Goal: Information Seeking & Learning: Learn about a topic

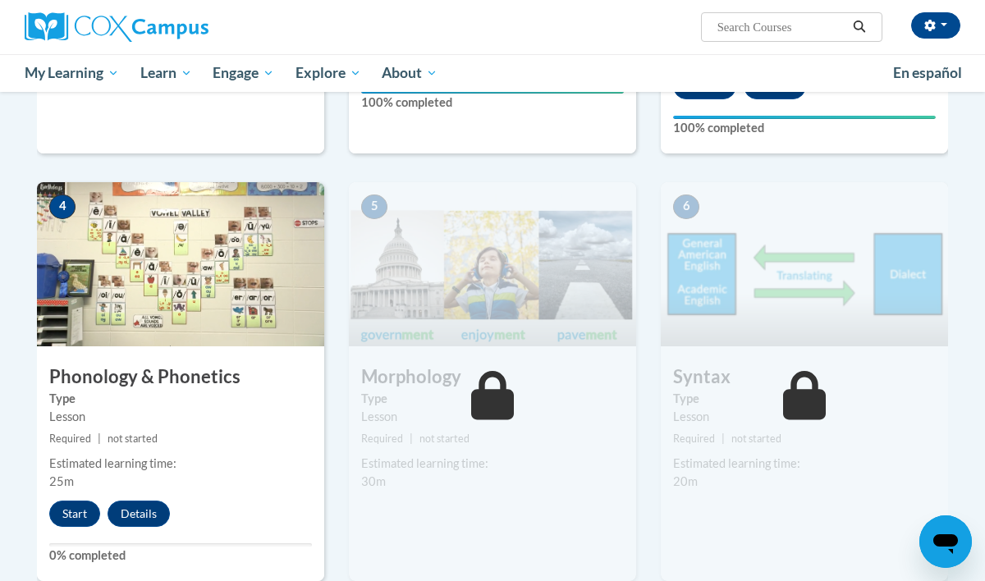
scroll to position [765, 0]
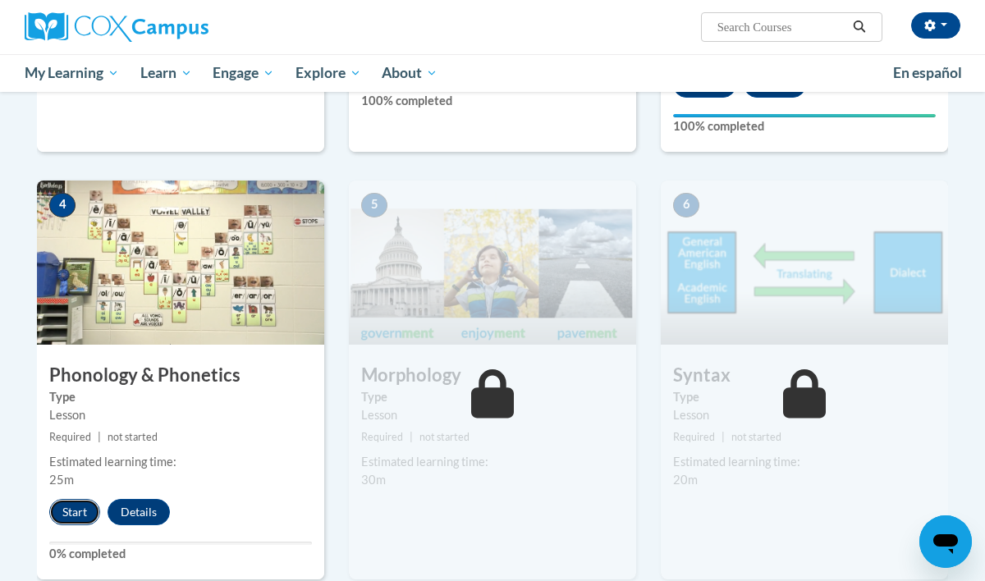
click at [73, 512] on button "Start" at bounding box center [74, 512] width 51 height 26
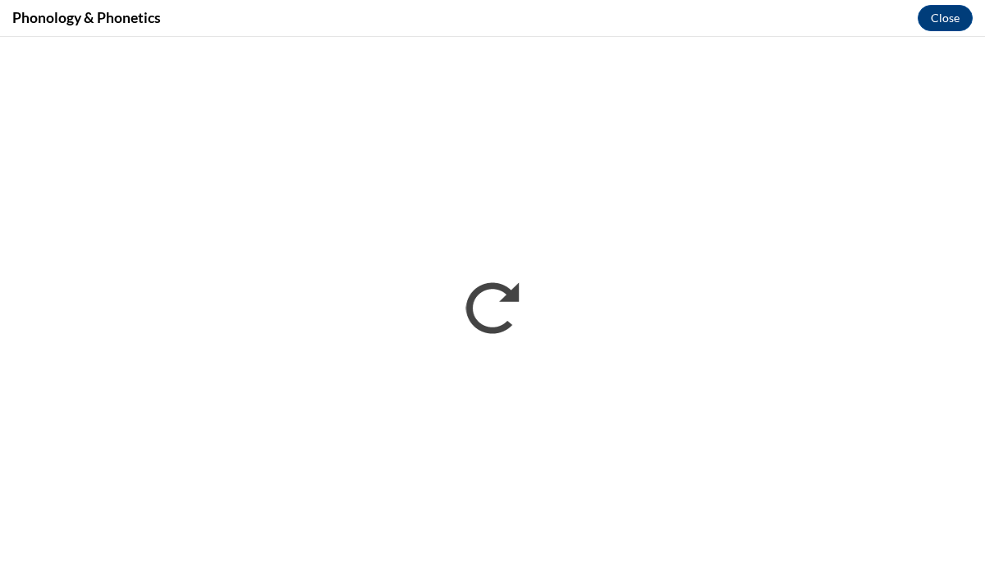
scroll to position [0, 0]
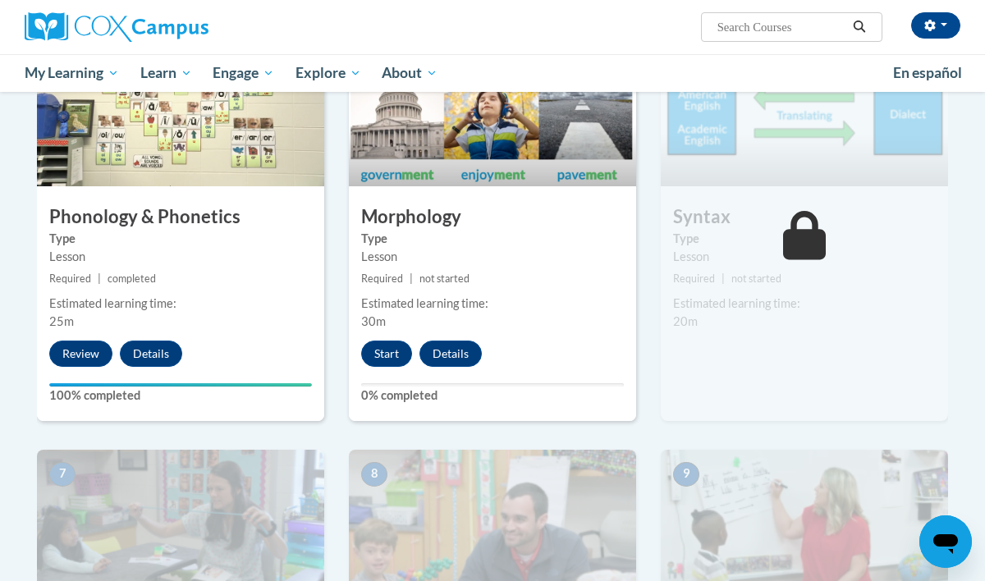
scroll to position [926, 7]
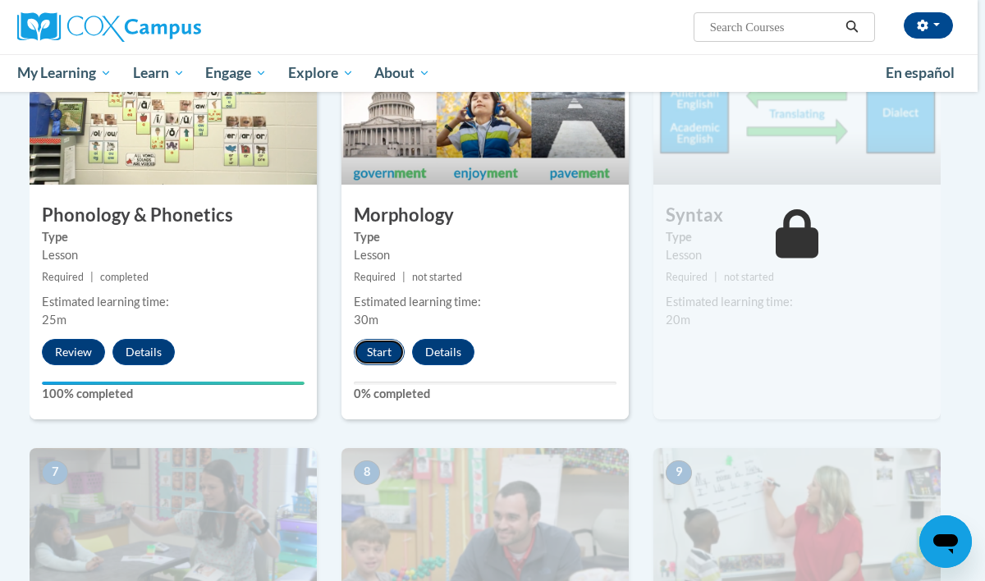
click at [397, 347] on button "Start" at bounding box center [379, 352] width 51 height 26
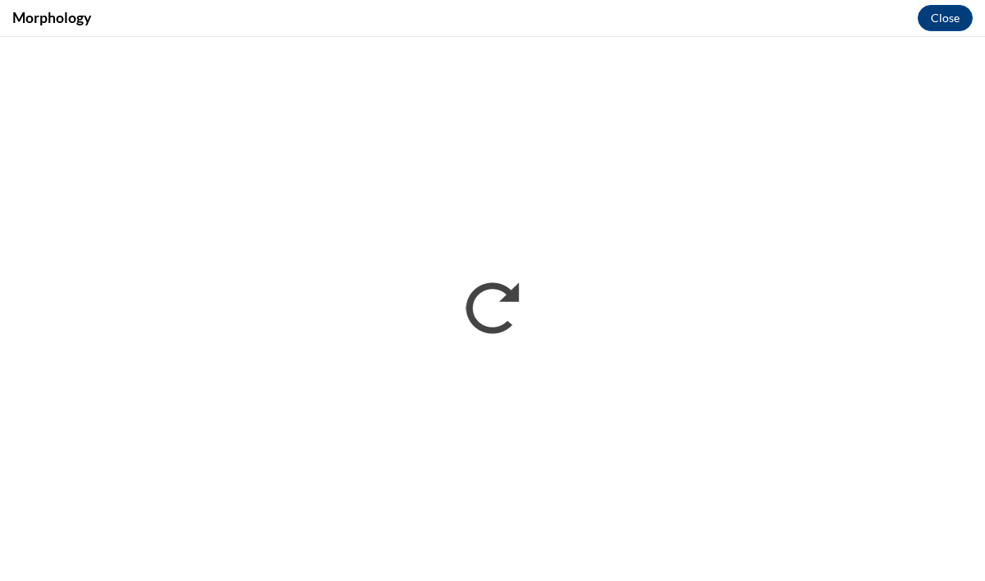
scroll to position [0, 0]
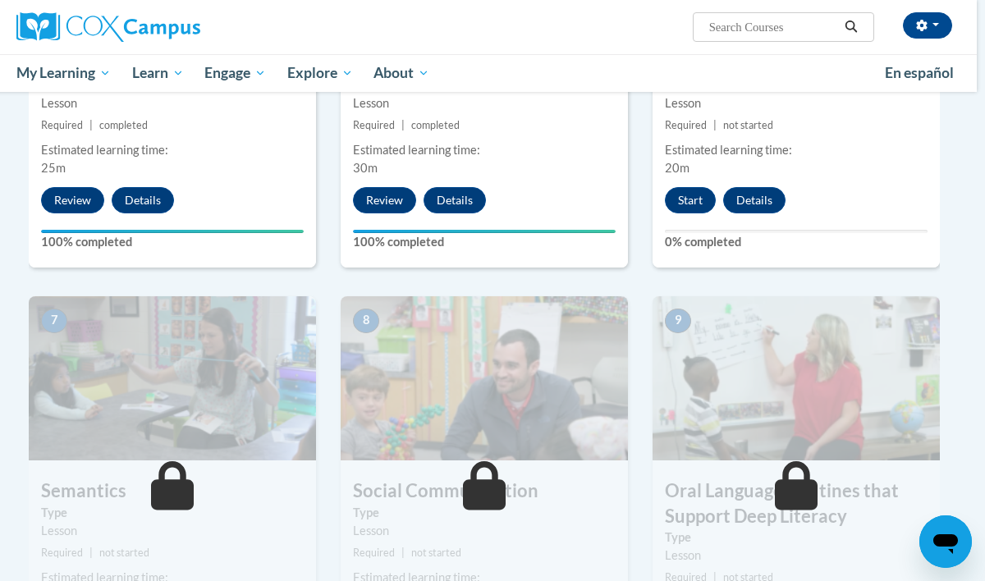
scroll to position [1075, 8]
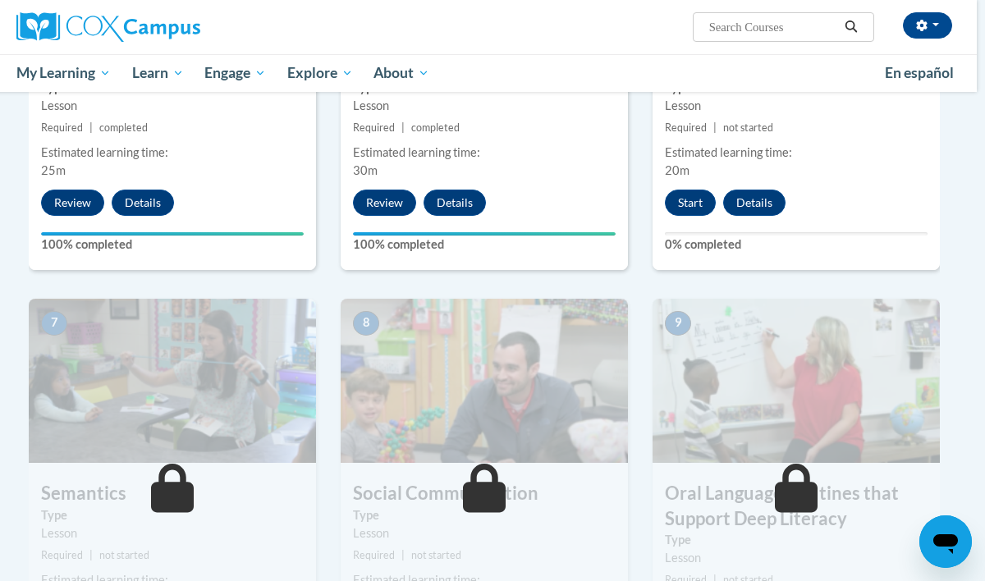
click at [691, 220] on div "6 Syntax Type Lesson Required | not started Estimated learning time: 20m Start …" at bounding box center [796, 70] width 287 height 399
click at [692, 208] on button "Start" at bounding box center [690, 203] width 51 height 26
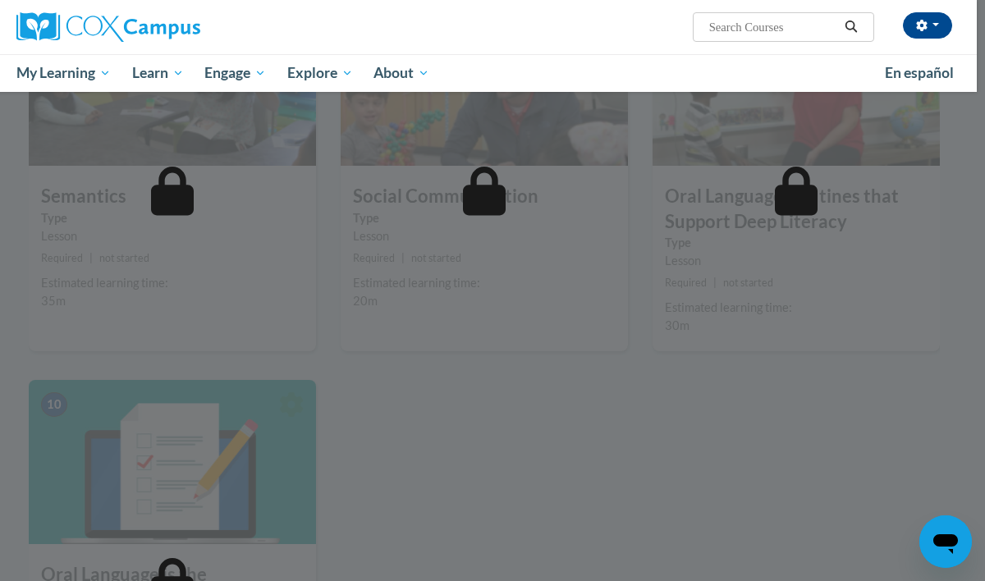
scroll to position [1378, 8]
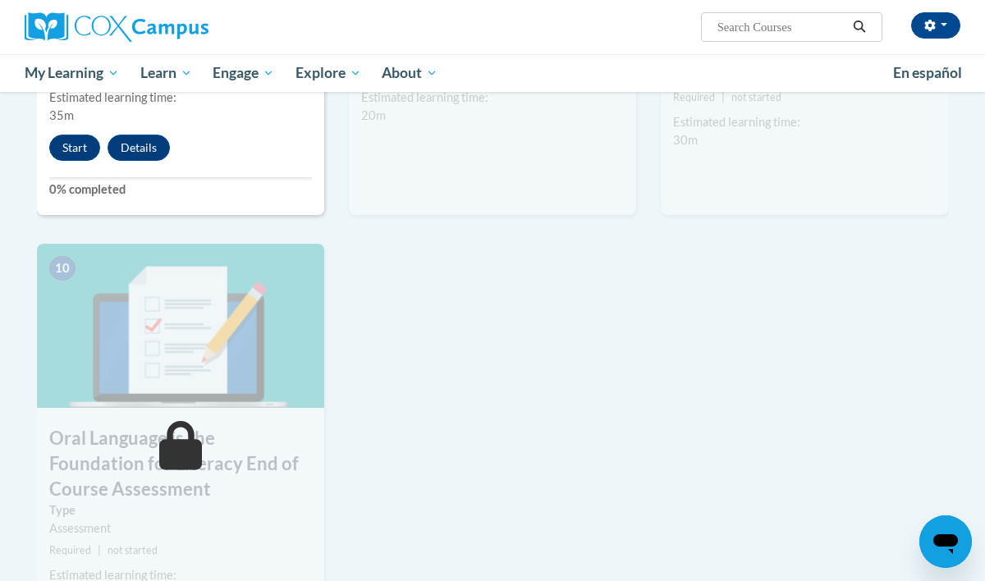
scroll to position [1557, 0]
click at [85, 145] on button "Start" at bounding box center [74, 149] width 51 height 26
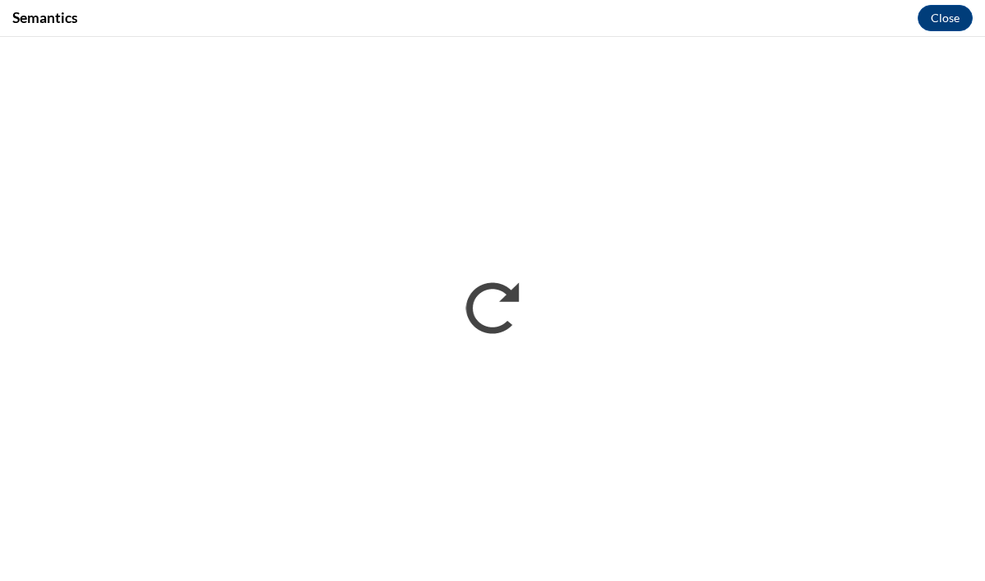
scroll to position [0, 0]
click at [930, 16] on button "Close" at bounding box center [945, 18] width 55 height 26
